Goal: Information Seeking & Learning: Learn about a topic

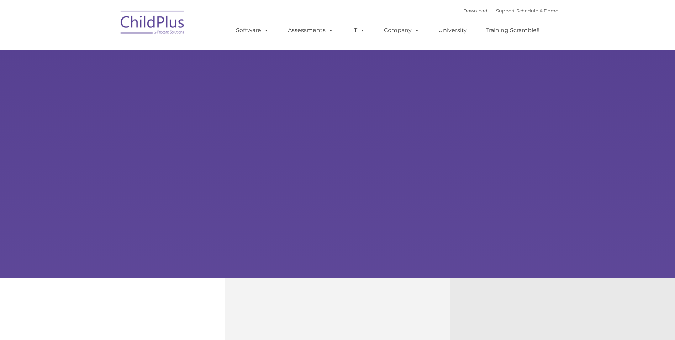
type input ""
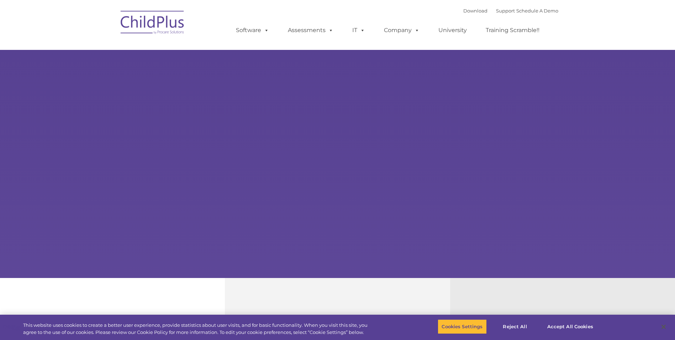
select select "MEDIUM"
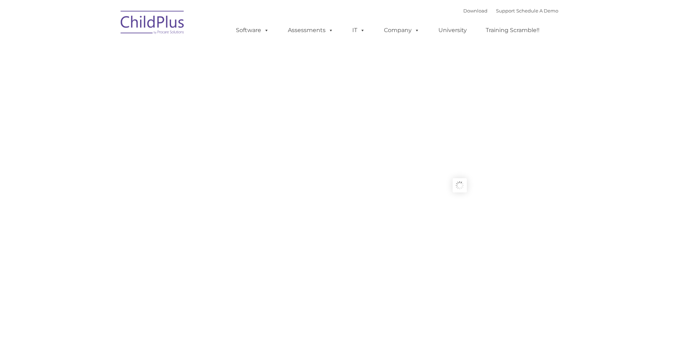
type input ""
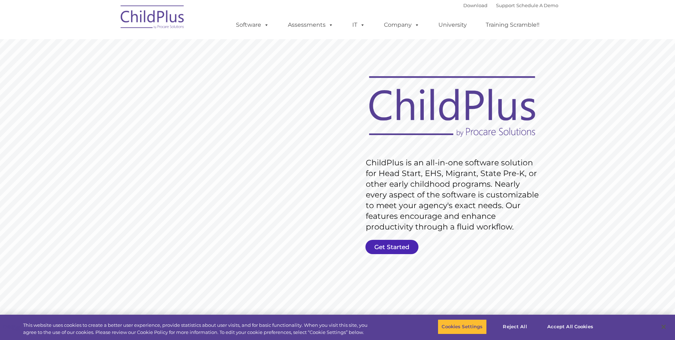
click at [403, 247] on link "Get Started" at bounding box center [392, 247] width 53 height 14
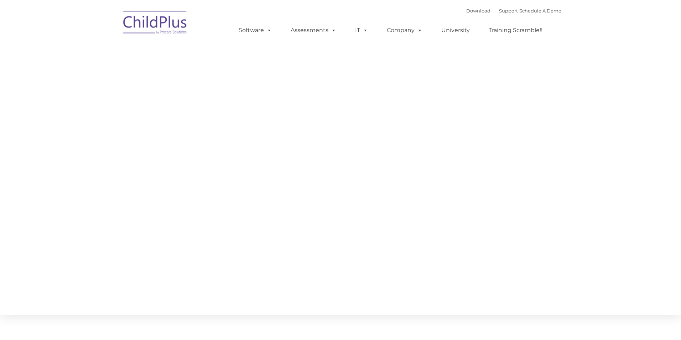
type input ""
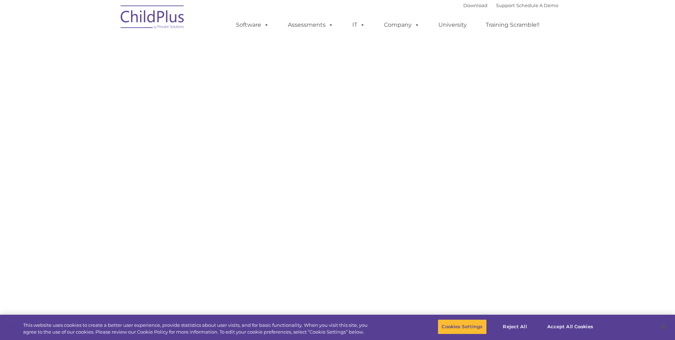
select select "MEDIUM"
